Goal: Information Seeking & Learning: Check status

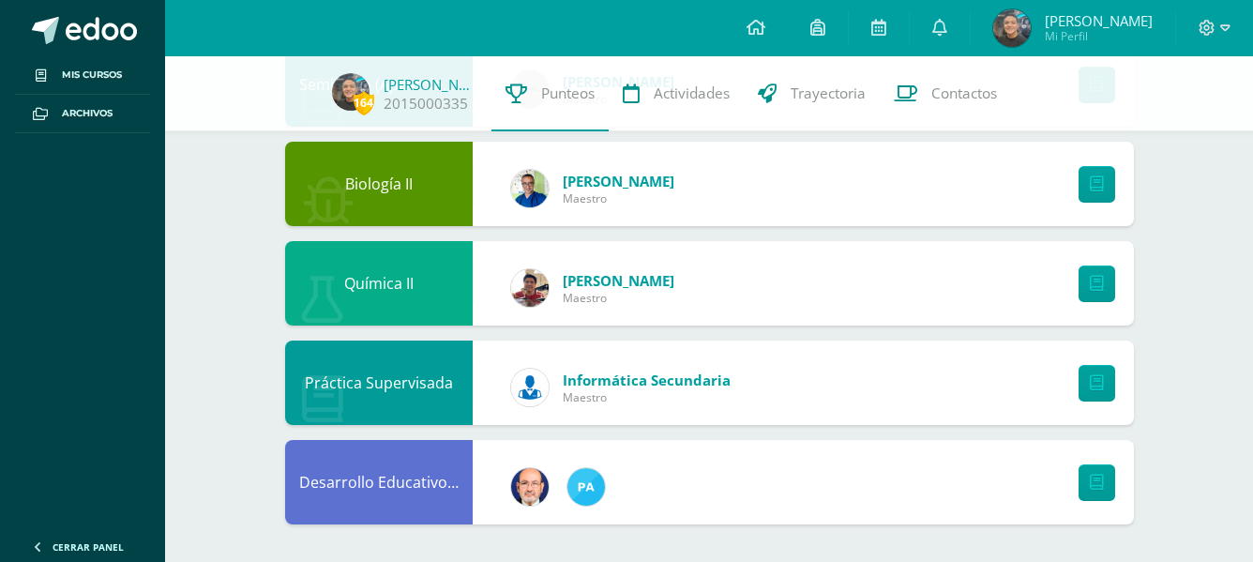
click at [61, 311] on ul "Mis cursos Archivos" at bounding box center [82, 290] width 165 height 468
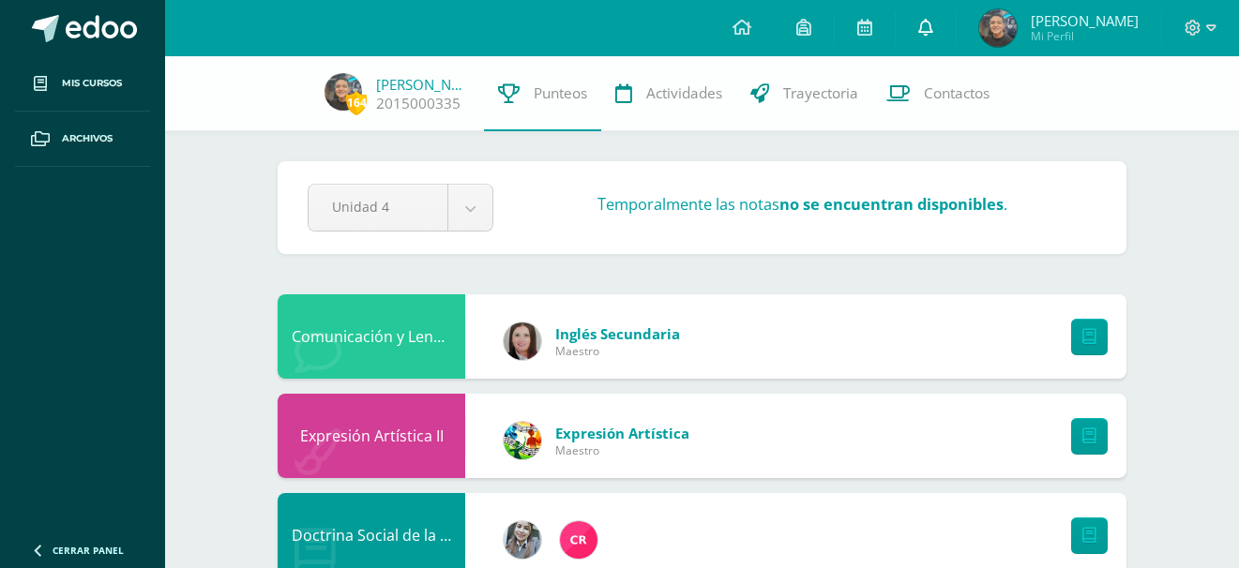
click at [951, 18] on link at bounding box center [925, 28] width 60 height 56
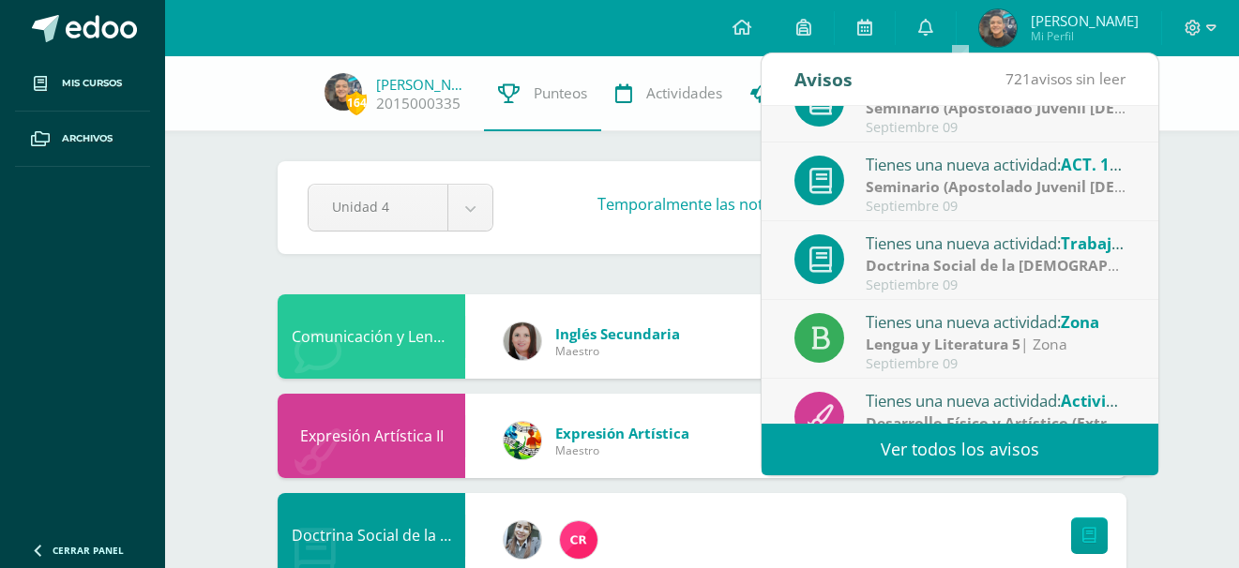
scroll to position [212, 0]
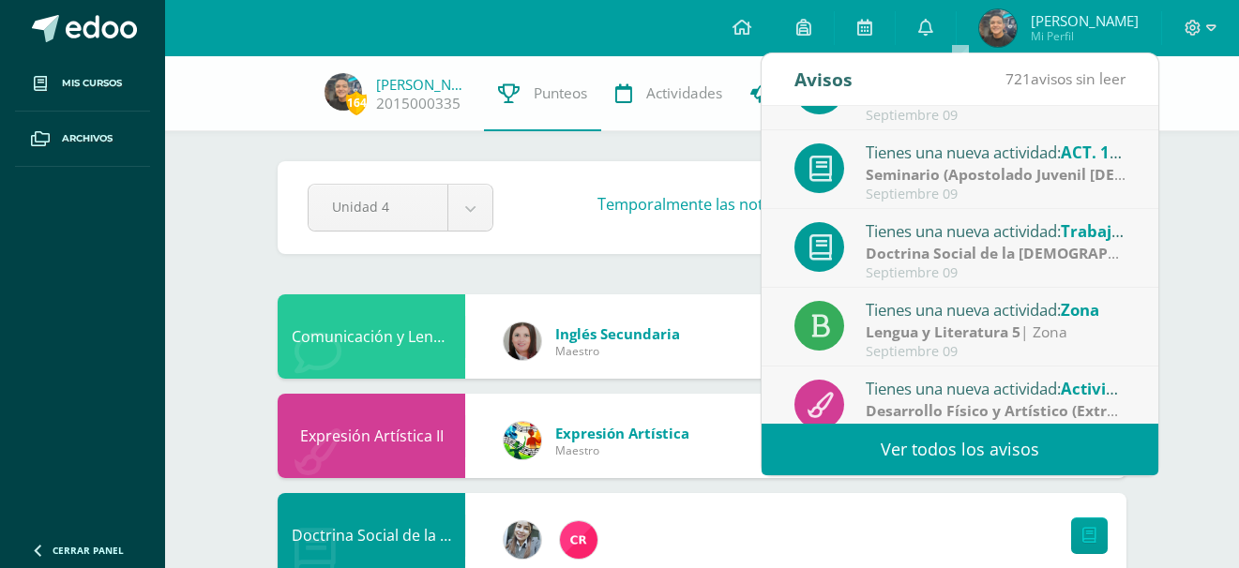
click at [1038, 327] on div "Lengua y Literatura 5 | Zona" at bounding box center [995, 333] width 261 height 22
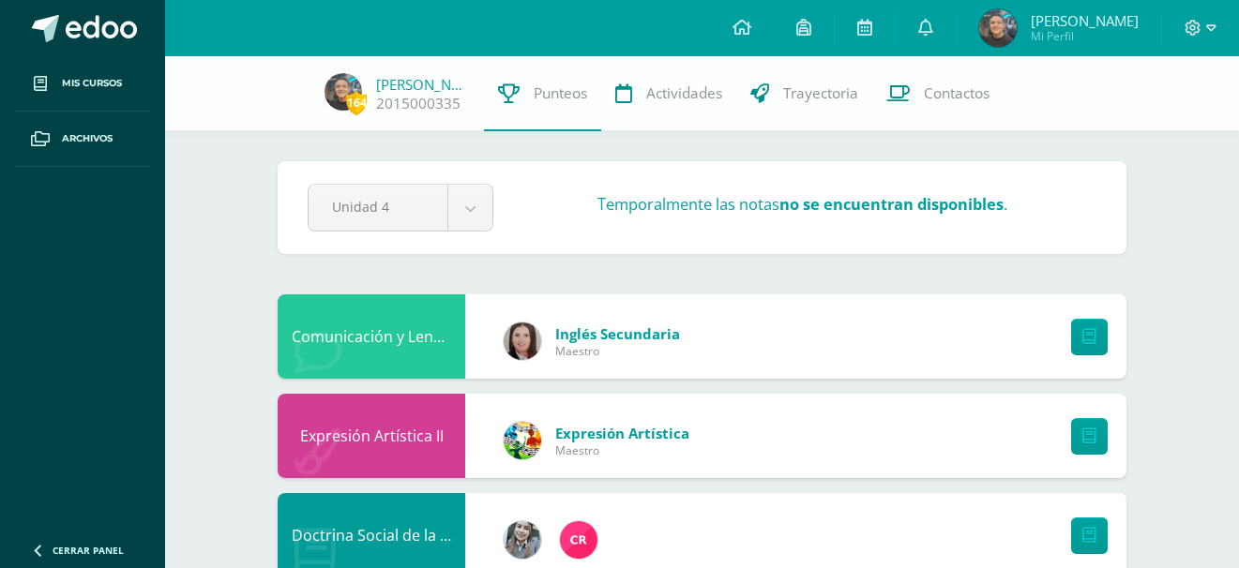
click at [757, 21] on link at bounding box center [742, 28] width 64 height 56
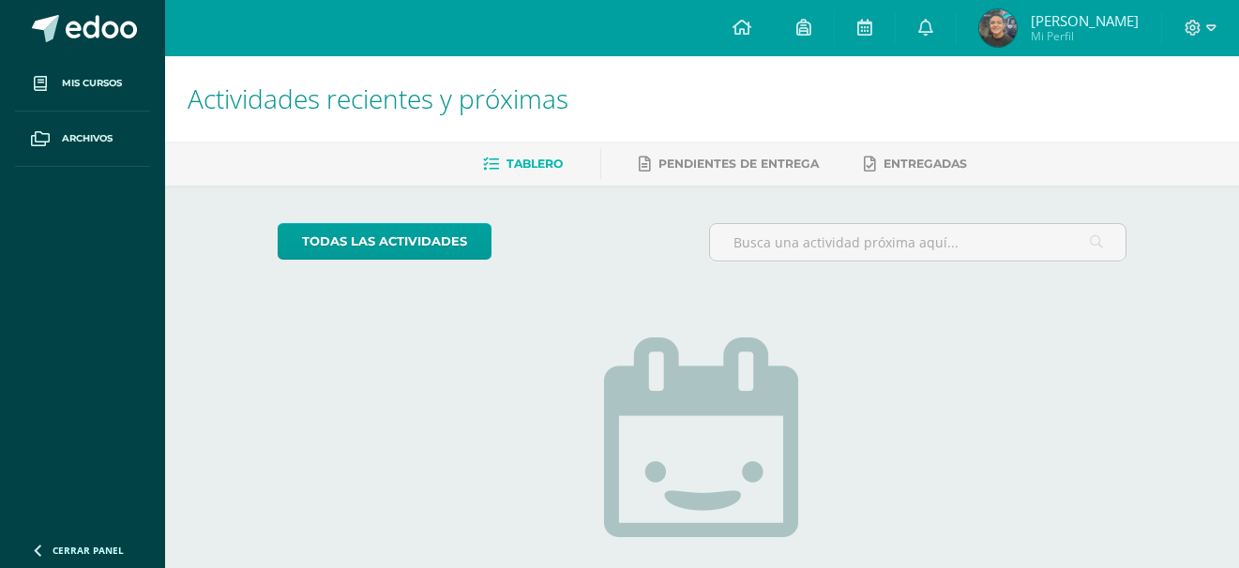
click at [1058, 18] on span "Ramiro Jael Mi Perfil" at bounding box center [1058, 28] width 167 height 38
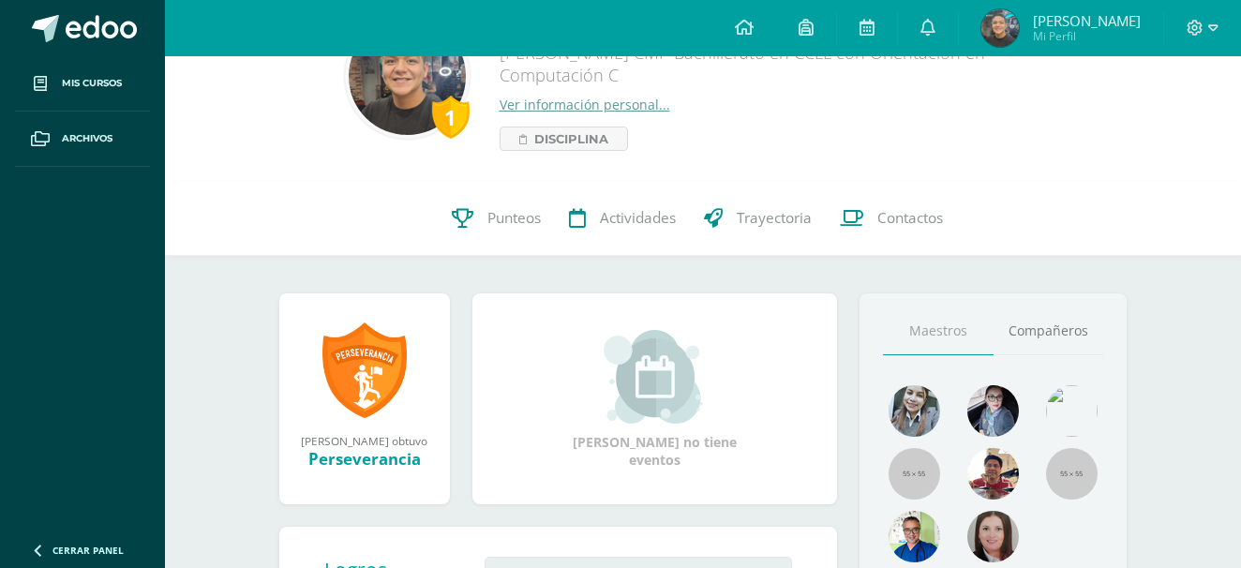
scroll to position [37, 0]
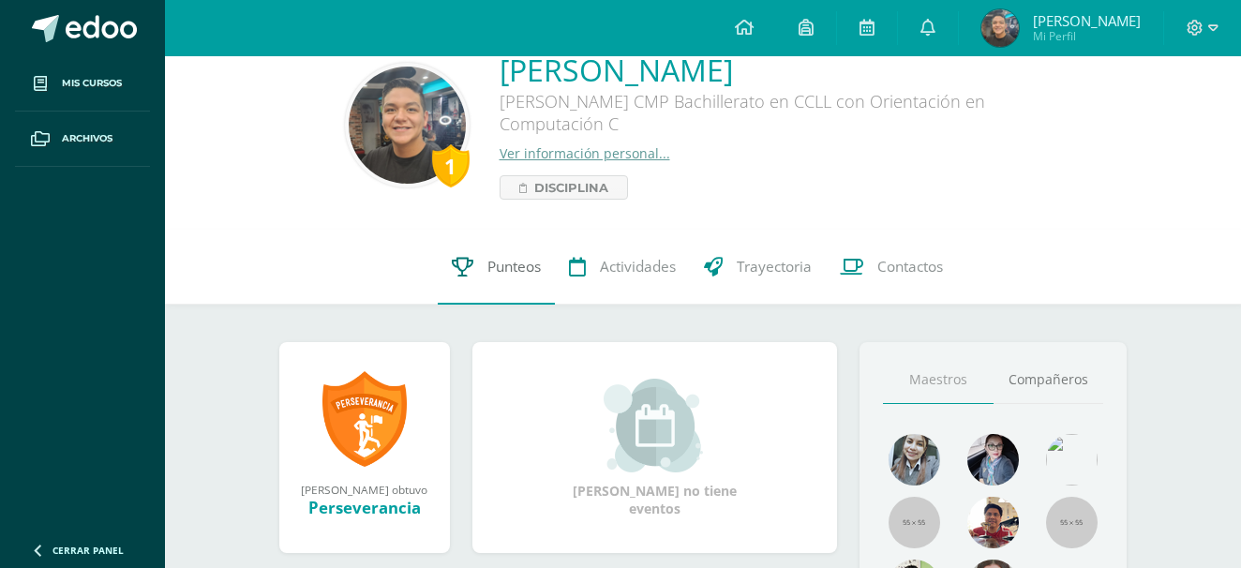
click at [500, 280] on link "Punteos" at bounding box center [496, 267] width 117 height 75
click at [531, 283] on link "Punteos" at bounding box center [496, 267] width 117 height 75
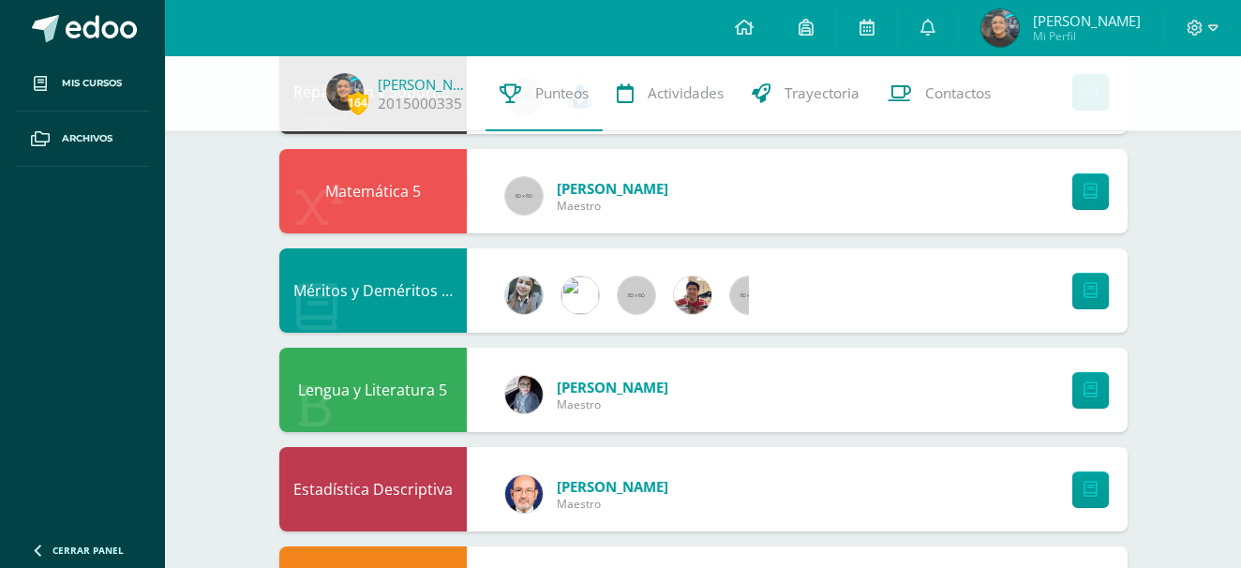
scroll to position [983, 0]
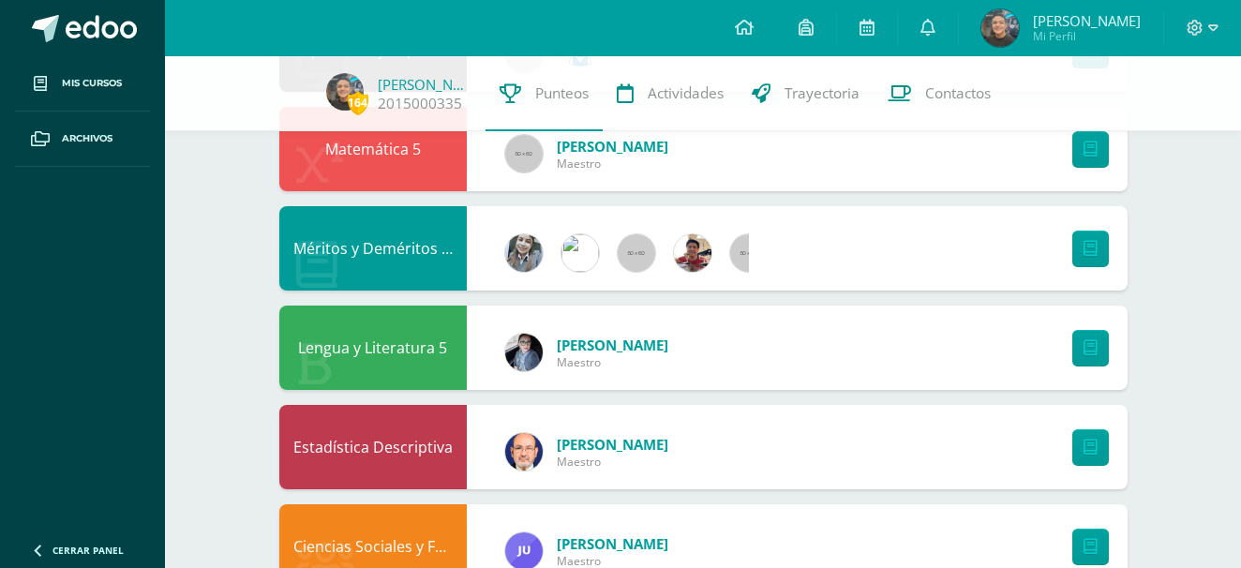
drag, startPoint x: 1215, startPoint y: 276, endPoint x: 1246, endPoint y: 277, distance: 31.0
click at [1241, 277] on html "Mis cursos Archivos Cerrar panel Biología II Quinto Bachillerato CMP Bachillera…" at bounding box center [620, 119] width 1241 height 2205
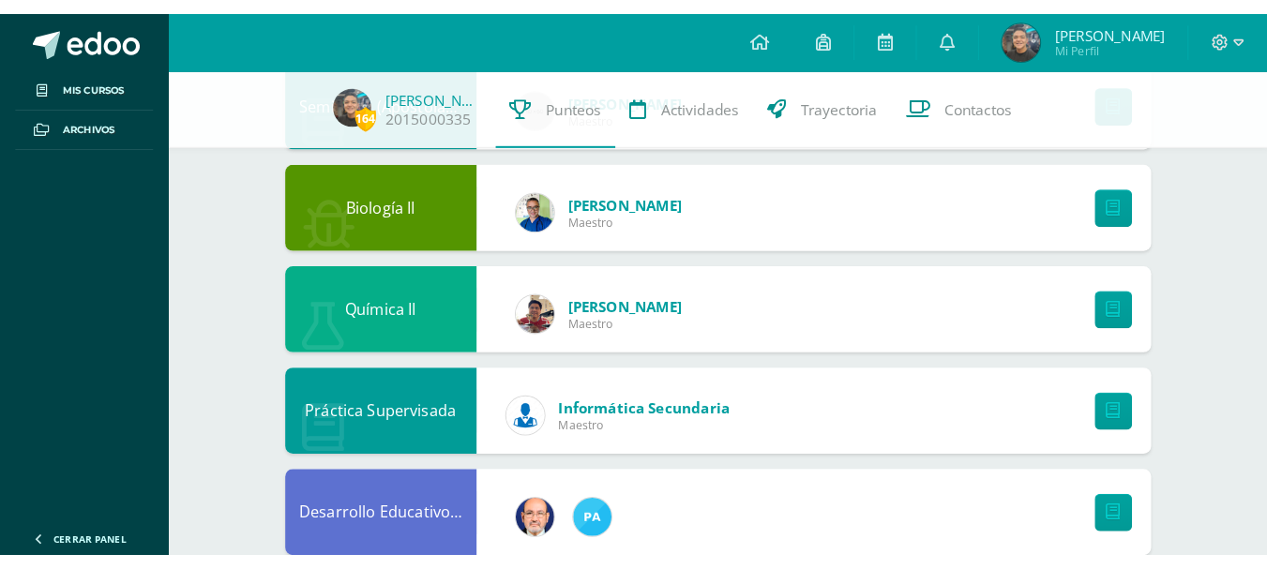
scroll to position [1636, 0]
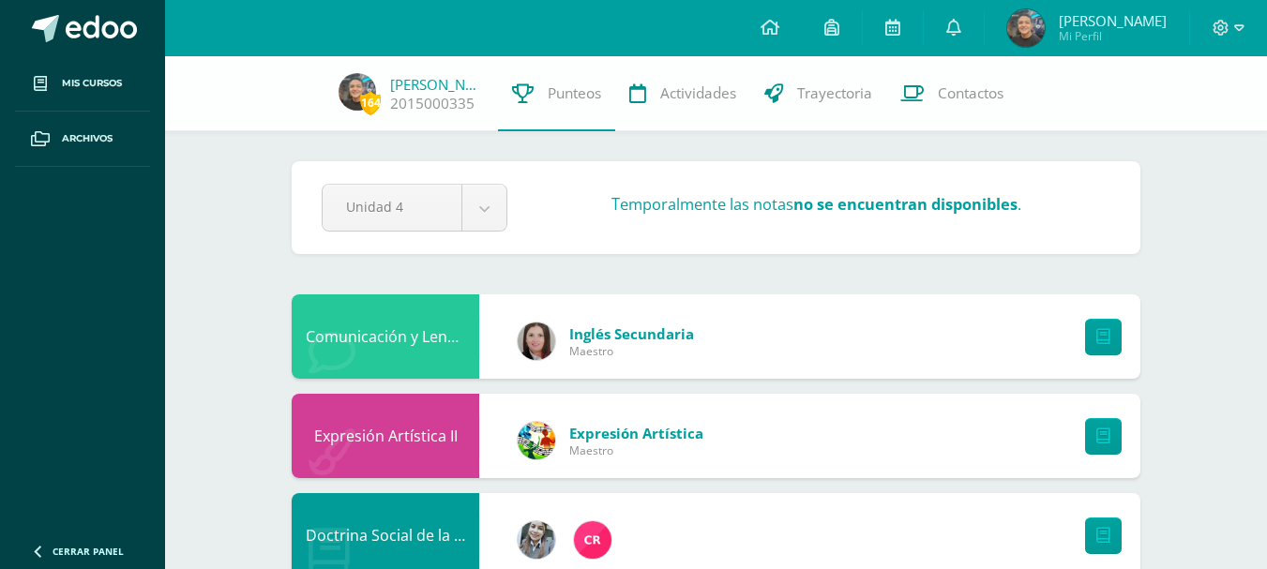
scroll to position [1604, 0]
